Goal: Information Seeking & Learning: Learn about a topic

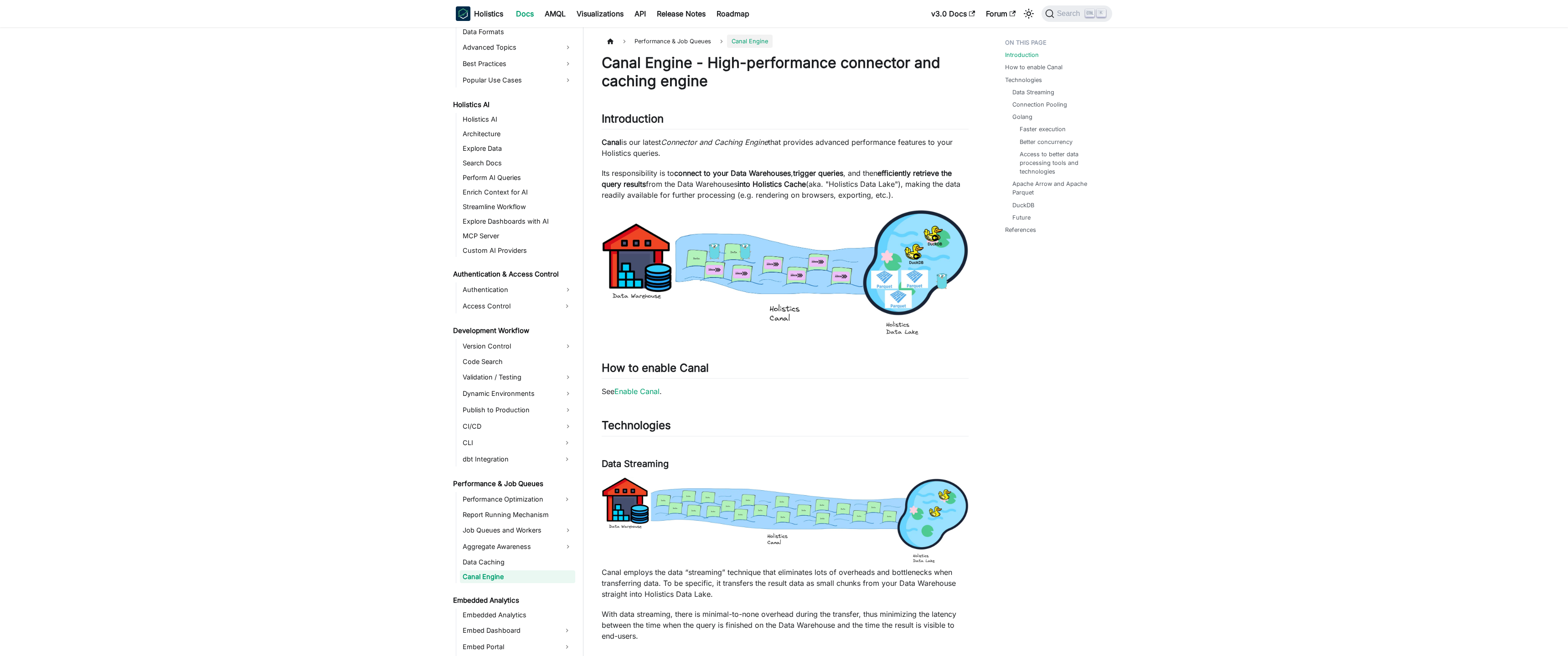
scroll to position [452, 0]
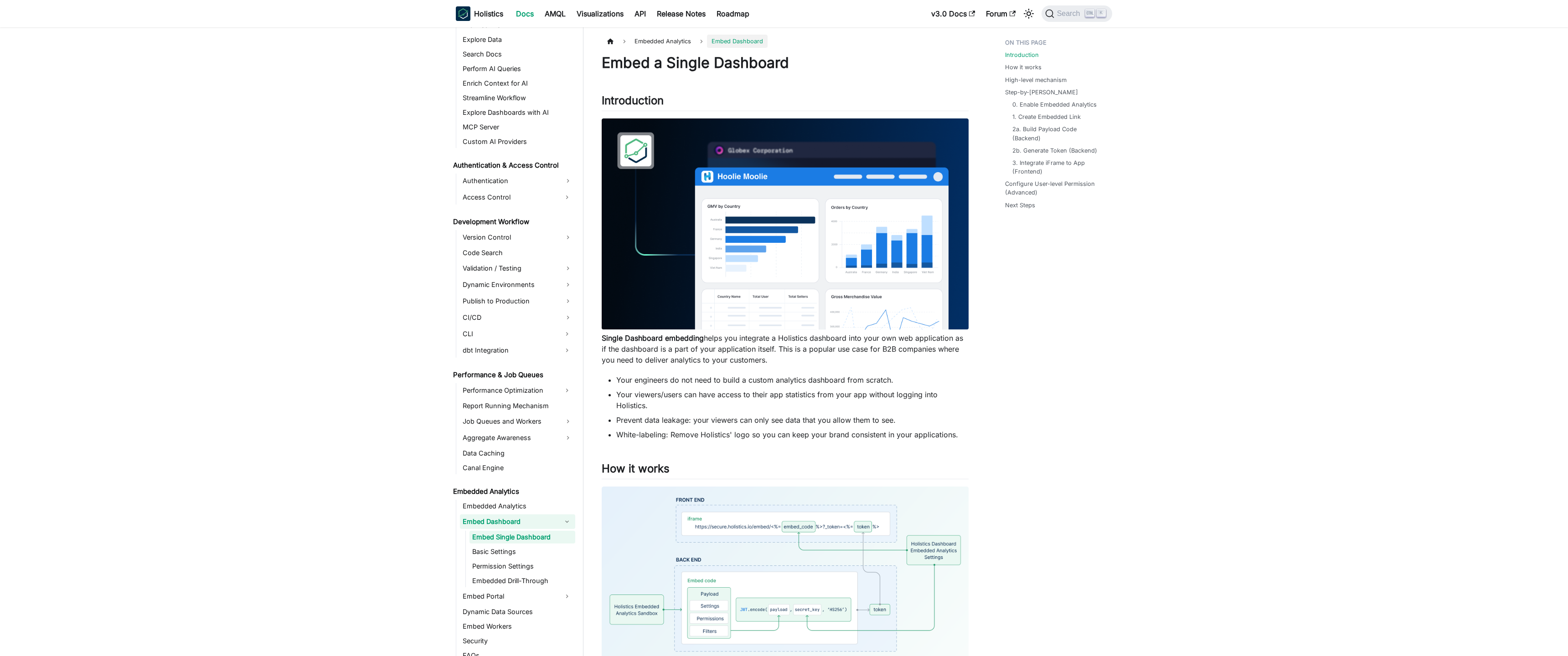
scroll to position [522, 0]
